Goal: Task Accomplishment & Management: Manage account settings

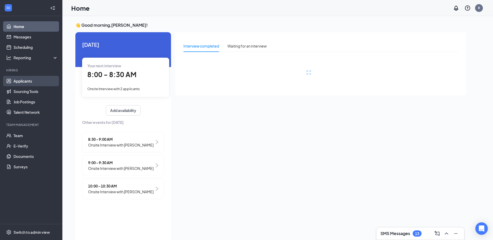
click at [47, 83] on link "Applicants" at bounding box center [36, 81] width 44 height 10
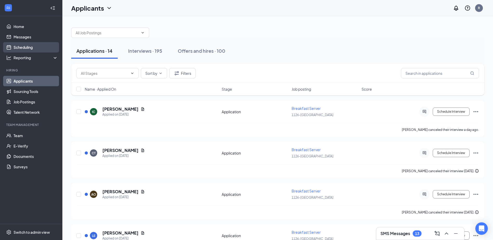
click at [36, 44] on link "Scheduling" at bounding box center [36, 47] width 44 height 10
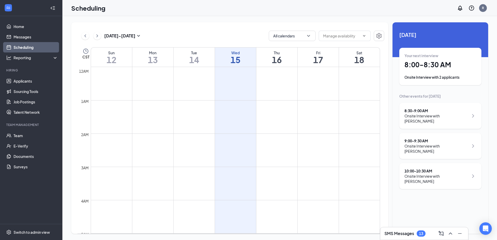
scroll to position [255, 0]
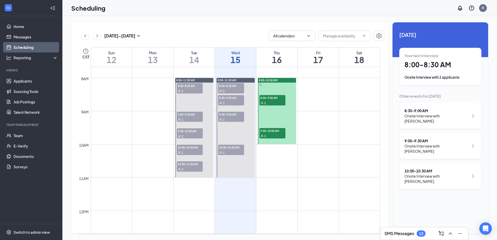
click at [237, 147] on span "10:00-10:30 AM" at bounding box center [231, 147] width 26 height 5
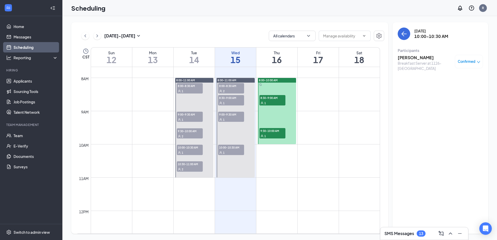
click at [233, 116] on span "9:00-9:30 AM" at bounding box center [231, 114] width 26 height 5
click at [459, 234] on icon "Minimize" at bounding box center [459, 233] width 6 height 6
click at [419, 60] on h3 "[PERSON_NAME]" at bounding box center [424, 58] width 55 height 6
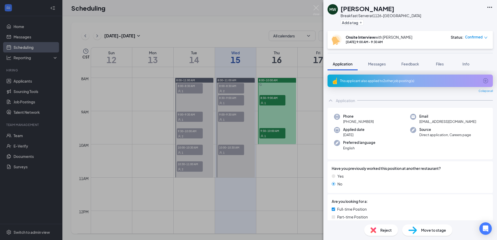
click at [367, 229] on div "Reject" at bounding box center [381, 229] width 34 height 11
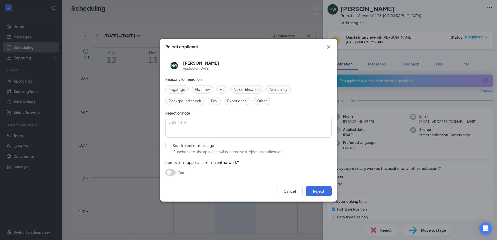
click at [228, 138] on div "Reasons for rejection Legal age No show Fit No certification Availability Backg…" at bounding box center [248, 128] width 166 height 104
click at [229, 136] on textarea at bounding box center [248, 128] width 166 height 20
paste textarea "Thank you for submitting your application. We appreciate your interest in a pos…"
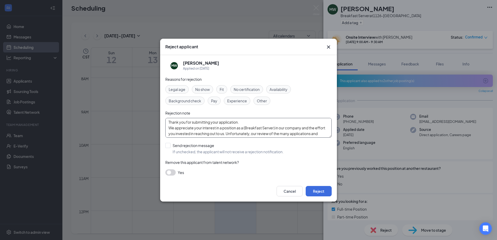
click at [246, 126] on textarea "Thank you for submitting your application. We appreciate your interest in a pos…" at bounding box center [248, 128] width 166 height 20
drag, startPoint x: 177, startPoint y: 121, endPoint x: 312, endPoint y: 154, distance: 138.5
click at [312, 154] on div "Reasons for rejection Legal age No show Fit No certification Availability Backg…" at bounding box center [248, 128] width 166 height 104
click at [263, 137] on textarea "Thank you for submitting your application. We appreciate your interest in a pos…" at bounding box center [248, 128] width 166 height 20
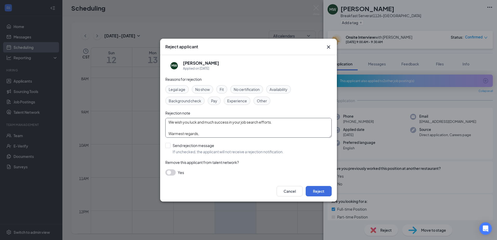
type textarea "Thank you for submitting your application. We appreciate your interest in a pos…"
click at [259, 99] on span "Other" at bounding box center [262, 101] width 10 height 6
click at [175, 172] on button "button" at bounding box center [170, 172] width 10 height 6
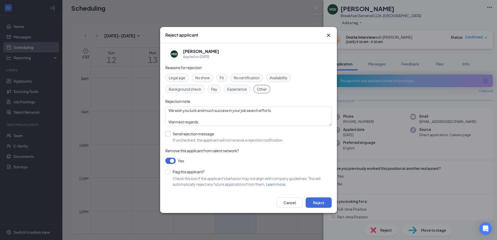
click at [176, 138] on input "Send rejection message If unchecked, the applicant will not receive a rejection…" at bounding box center [224, 136] width 118 height 11
checkbox input "true"
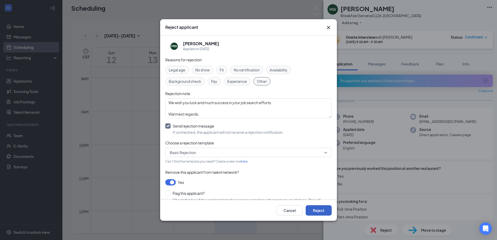
click at [321, 211] on button "Reject" at bounding box center [319, 210] width 26 height 10
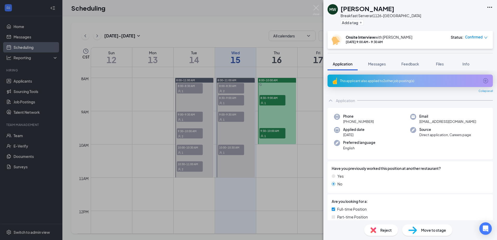
click at [278, 111] on div "MW [PERSON_NAME] Breakfast Server at 1126-Austin Add a tag Onsite Interview wit…" at bounding box center [248, 120] width 497 height 240
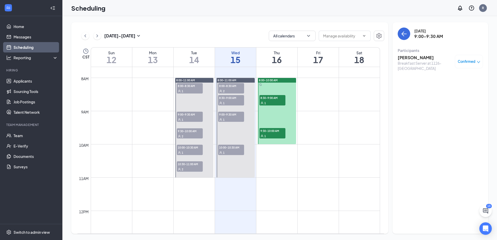
click at [235, 87] on span "8:00-8:30 AM" at bounding box center [231, 85] width 26 height 5
click at [231, 93] on div "2" at bounding box center [231, 90] width 26 height 5
click at [229, 97] on span "8:30-9:00 AM" at bounding box center [231, 97] width 26 height 5
click at [406, 55] on h3 "[PERSON_NAME]" at bounding box center [424, 58] width 55 height 6
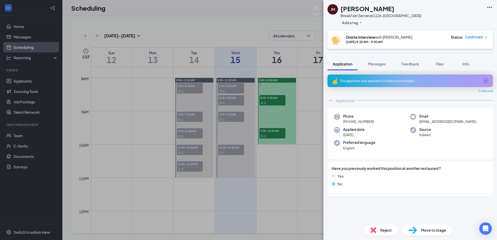
click at [387, 231] on span "Reject" at bounding box center [385, 230] width 11 height 6
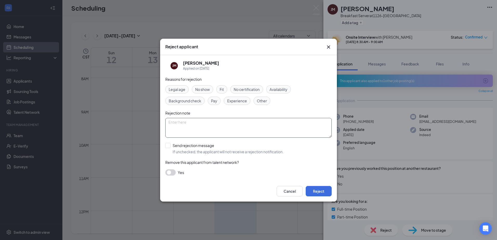
click at [238, 130] on textarea at bounding box center [248, 128] width 166 height 20
paste textarea "k you for submitting your application. We appreciate your interest in a positio…"
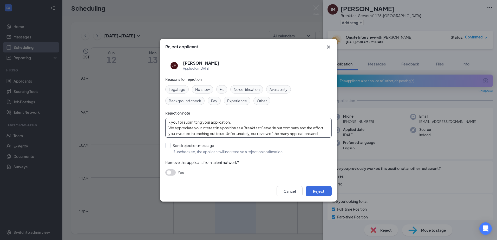
type textarea "k you for submitting your application. We appreciate your interest in a positio…"
click at [239, 103] on span "Experience" at bounding box center [237, 101] width 20 height 6
click at [189, 152] on input "Send rejection message If unchecked, the applicant will not receive a rejection…" at bounding box center [224, 148] width 118 height 11
checkbox input "true"
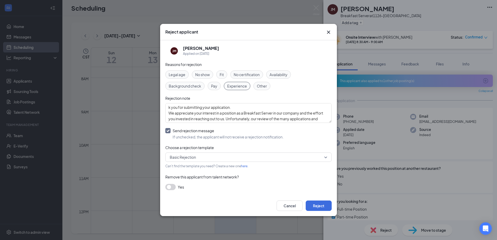
click at [172, 183] on div "Reasons for rejection Legal age No show Fit No certification Availability Backg…" at bounding box center [248, 129] width 166 height 134
click at [173, 185] on button "button" at bounding box center [170, 187] width 10 height 6
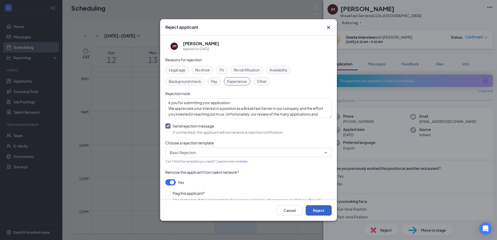
click at [315, 214] on button "Reject" at bounding box center [319, 210] width 26 height 10
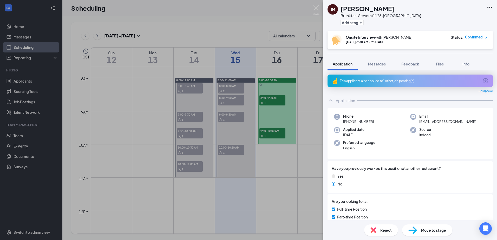
click at [256, 98] on div "[PERSON_NAME] [PERSON_NAME] Breakfast Server at 1126-Austin Add a tag Onsite In…" at bounding box center [248, 120] width 497 height 240
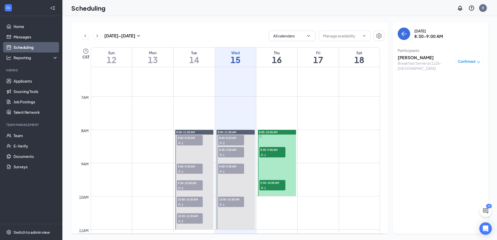
scroll to position [255, 0]
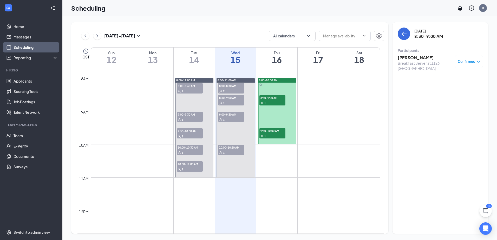
click at [237, 90] on div "2" at bounding box center [231, 90] width 26 height 5
click at [406, 75] on h3 "[PERSON_NAME]" at bounding box center [424, 78] width 55 height 6
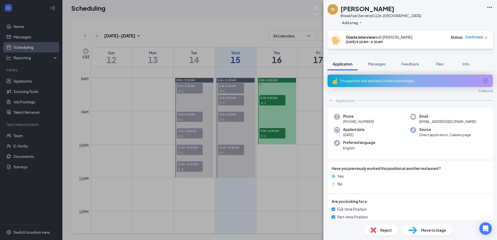
click at [386, 234] on div "Reject" at bounding box center [381, 229] width 34 height 11
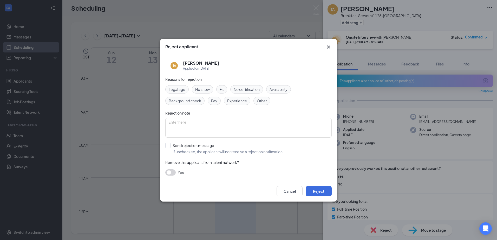
click at [280, 90] on span "Availability" at bounding box center [278, 90] width 18 height 6
click at [239, 105] on div "Reasons for rejection Legal age No show Fit No certification Availability Backg…" at bounding box center [248, 128] width 166 height 104
click at [241, 102] on span "Experience" at bounding box center [237, 101] width 20 height 6
click at [254, 131] on textarea at bounding box center [248, 128] width 166 height 20
paste textarea "k you for submitting your application. We appreciate your interest in a positio…"
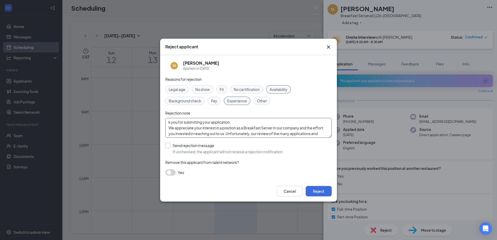
type textarea "k you for submitting your application. We appreciate your interest in a positio…"
click at [203, 149] on input "Send rejection message If unchecked, the applicant will not receive a rejection…" at bounding box center [224, 148] width 118 height 11
checkbox input "true"
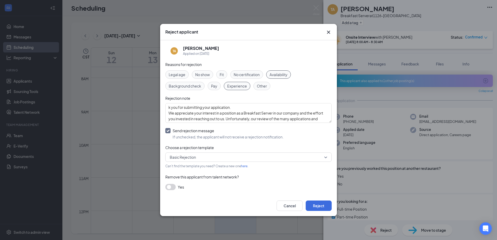
click at [175, 184] on div "Yes" at bounding box center [248, 187] width 166 height 6
click at [174, 186] on button "button" at bounding box center [170, 187] width 10 height 6
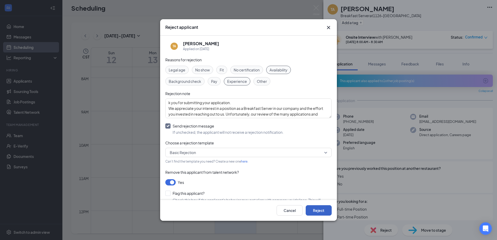
click at [323, 207] on button "Reject" at bounding box center [319, 210] width 26 height 10
